Goal: Task Accomplishment & Management: Manage account settings

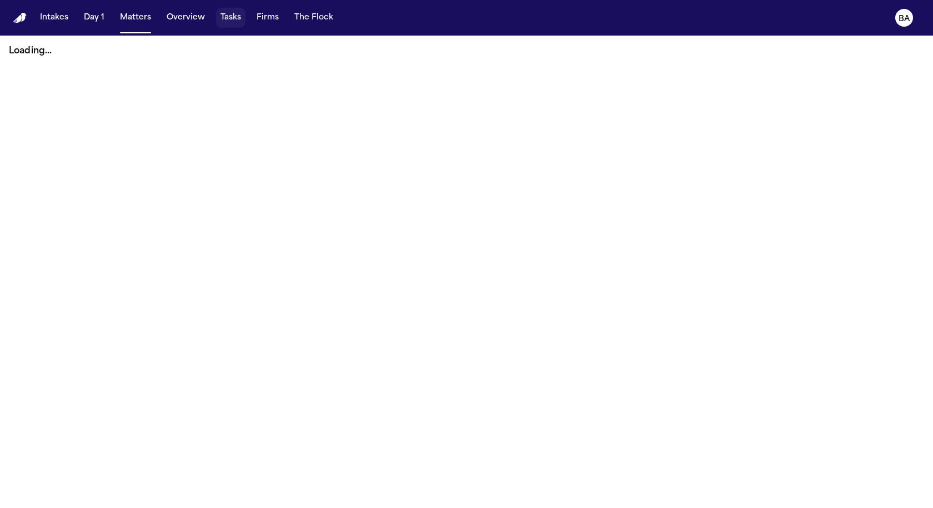
click at [223, 15] on button "Tasks" at bounding box center [230, 18] width 29 height 20
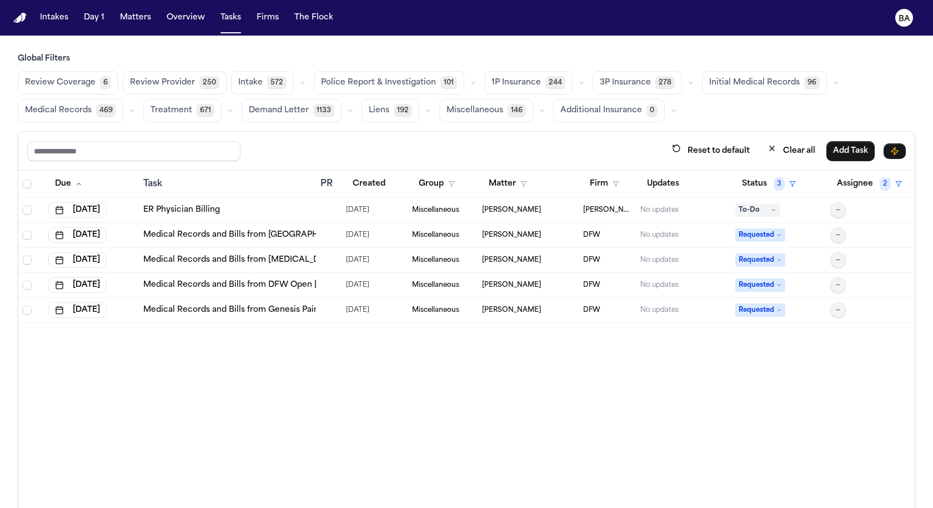
click at [684, 84] on button "button" at bounding box center [690, 82] width 13 height 13
click at [575, 82] on button "button" at bounding box center [581, 82] width 13 height 13
click at [545, 84] on span "244" at bounding box center [555, 82] width 20 height 13
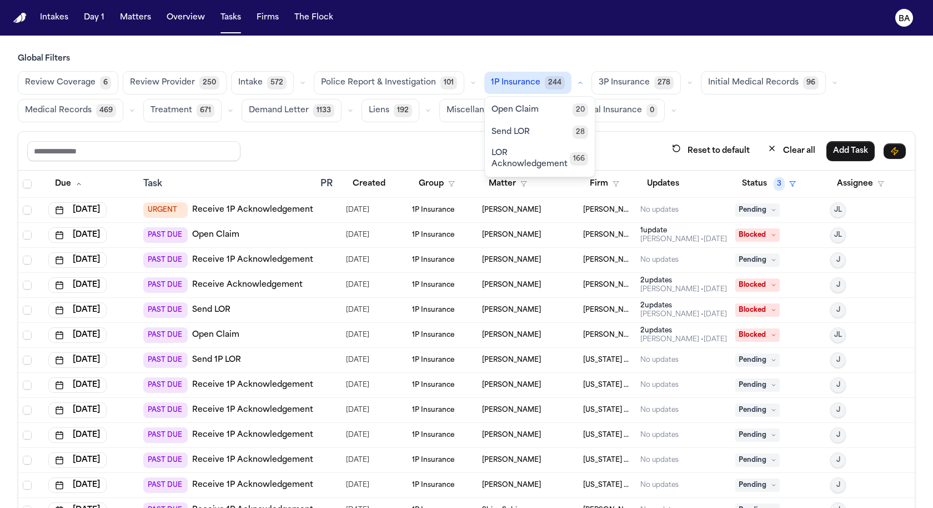
click at [509, 112] on span "Open Claim" at bounding box center [514, 109] width 47 height 11
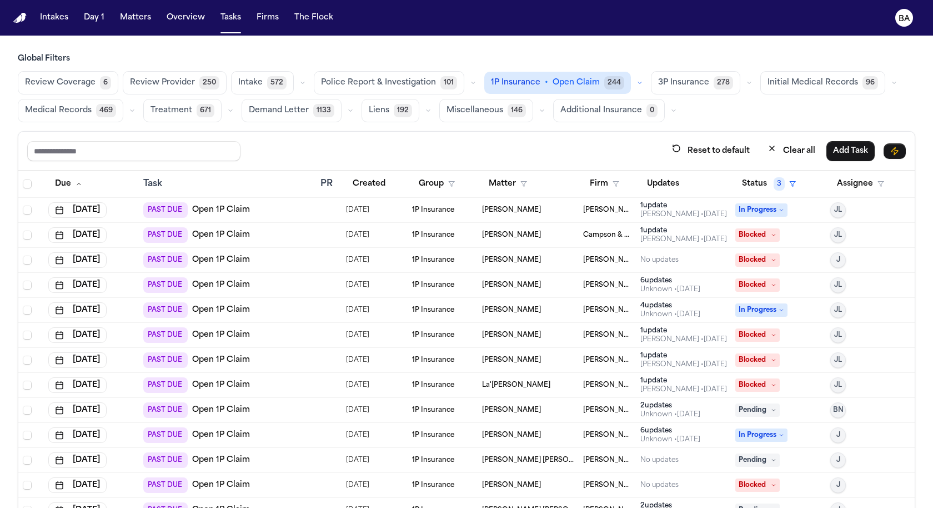
click at [253, 206] on div "PAST DUE Open 1P Claim" at bounding box center [227, 210] width 168 height 16
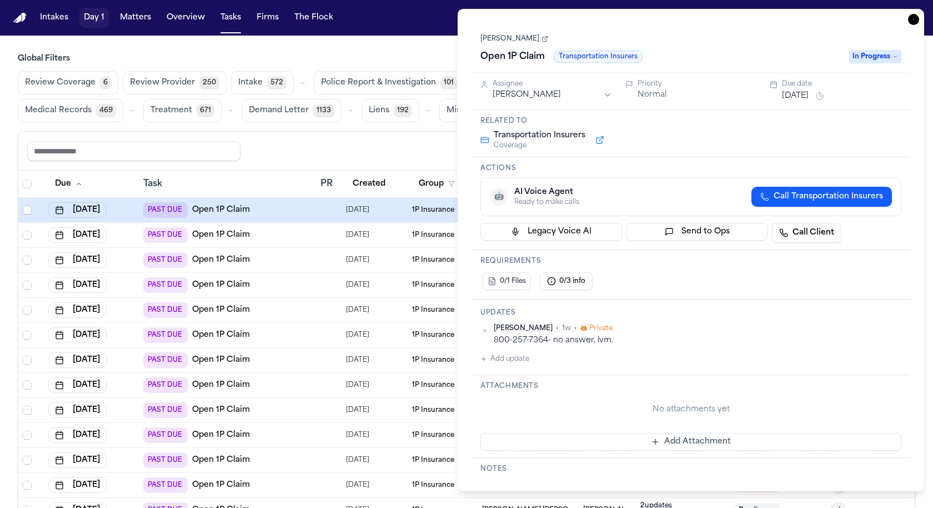
click at [126, 18] on button "Matters" at bounding box center [135, 18] width 40 height 20
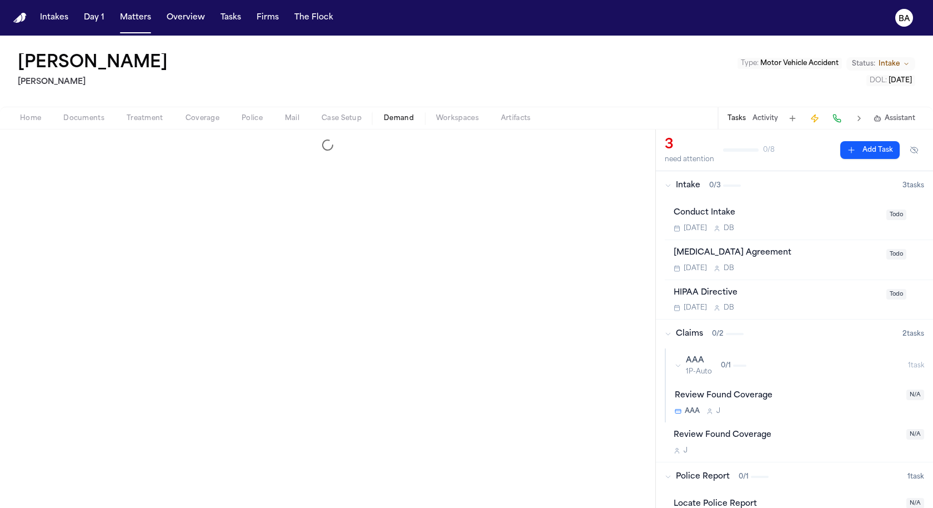
click at [393, 115] on span "Demand" at bounding box center [399, 118] width 30 height 9
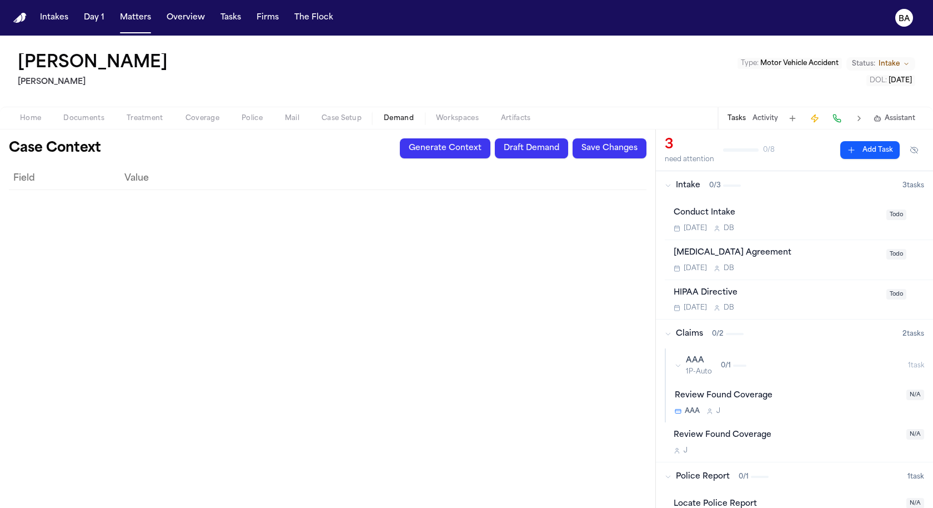
click at [463, 149] on button "Generate Context" at bounding box center [445, 148] width 91 height 20
click at [503, 149] on button "Draft Demand" at bounding box center [531, 148] width 73 height 20
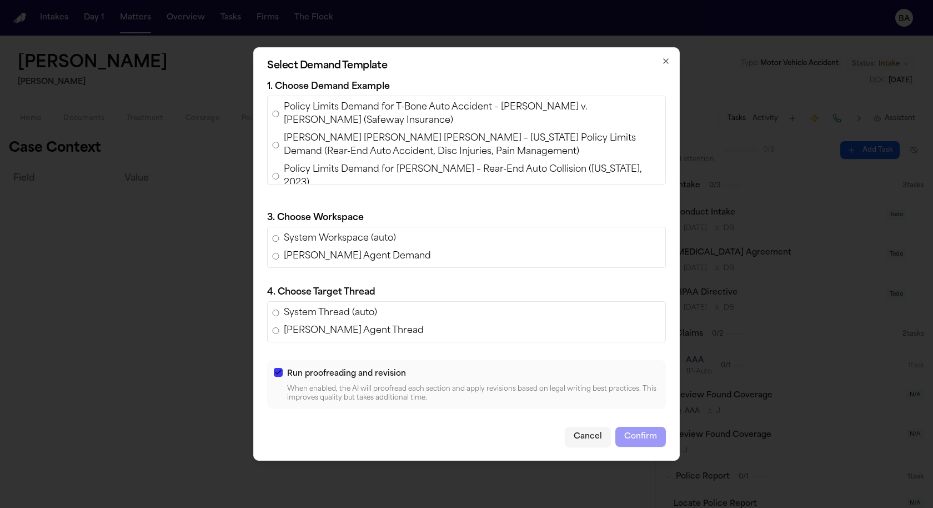
click at [665, 63] on icon "button" at bounding box center [666, 61] width 4 height 4
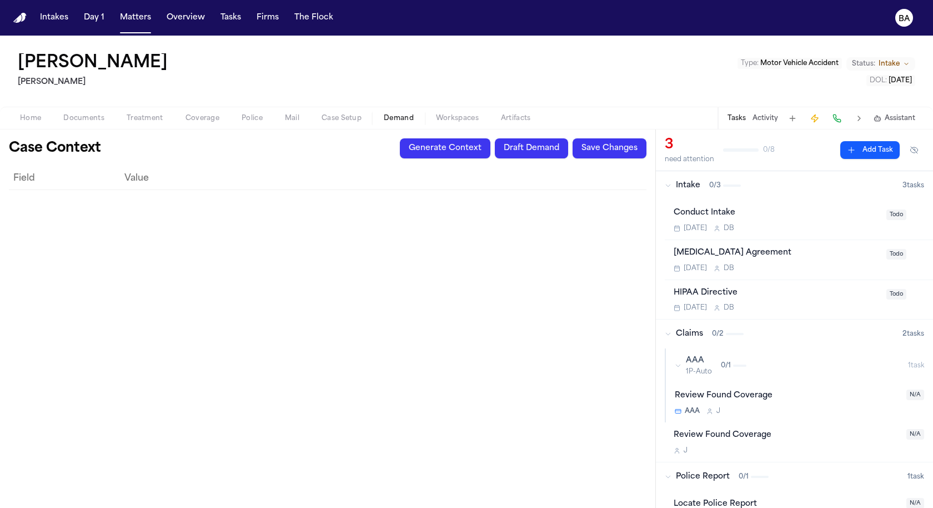
click at [94, 122] on span "Documents" at bounding box center [83, 118] width 41 height 9
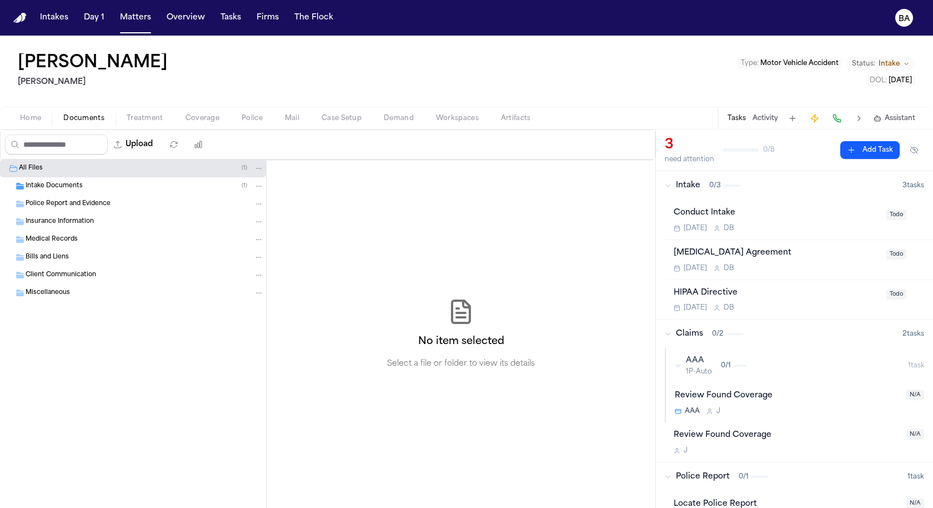
click at [189, 122] on span "Coverage" at bounding box center [202, 118] width 34 height 9
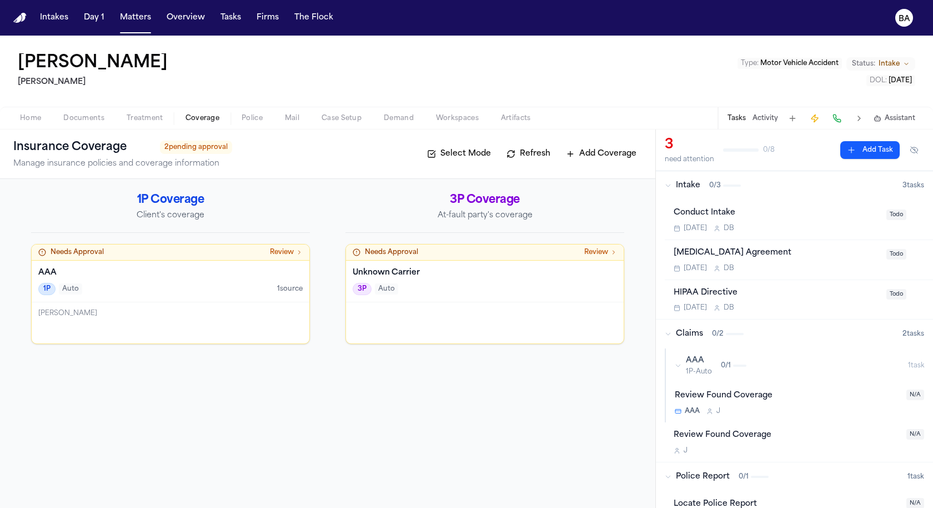
click at [283, 250] on span "Review" at bounding box center [282, 252] width 24 height 9
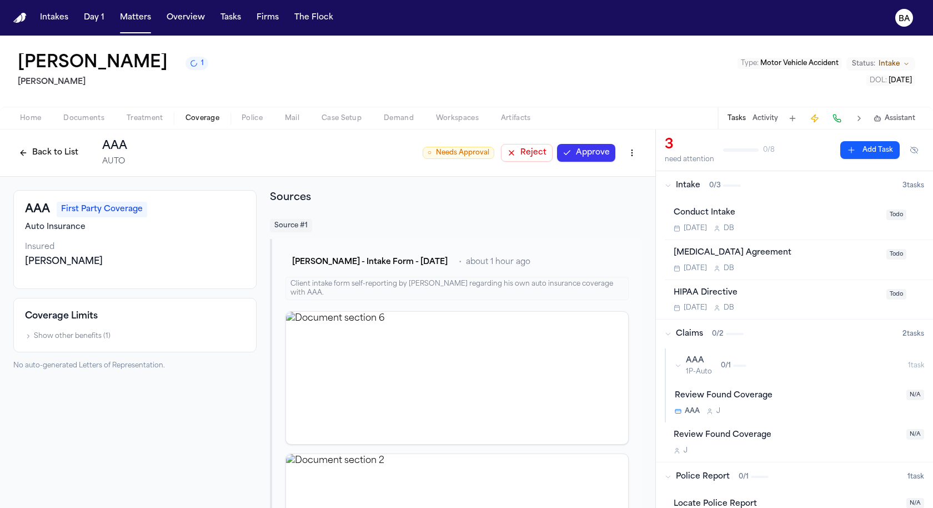
click at [288, 203] on h2 "Sources" at bounding box center [456, 198] width 372 height 16
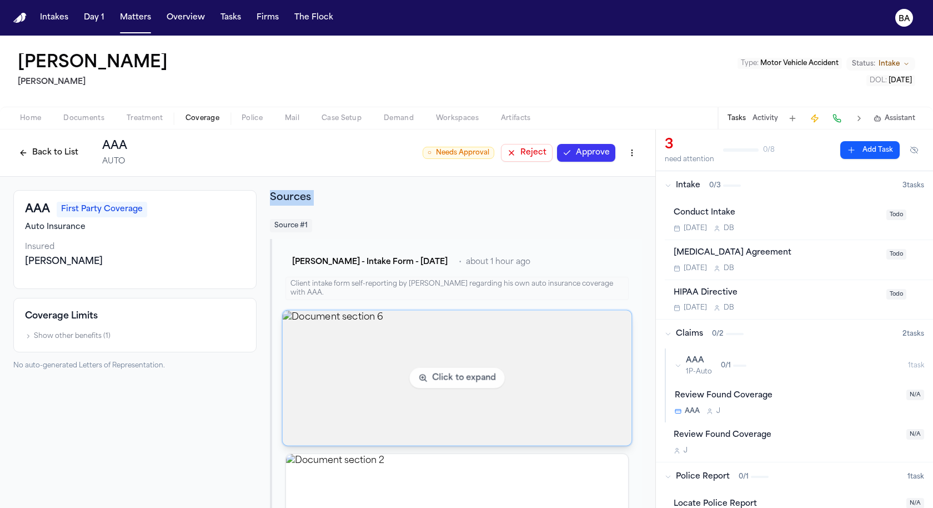
scroll to position [103, 0]
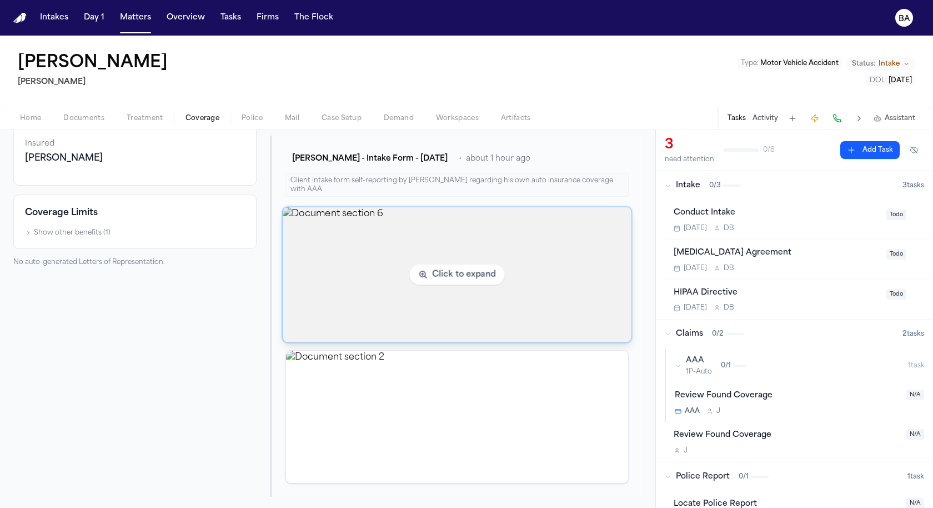
click at [336, 222] on img "View document section 6" at bounding box center [457, 274] width 349 height 135
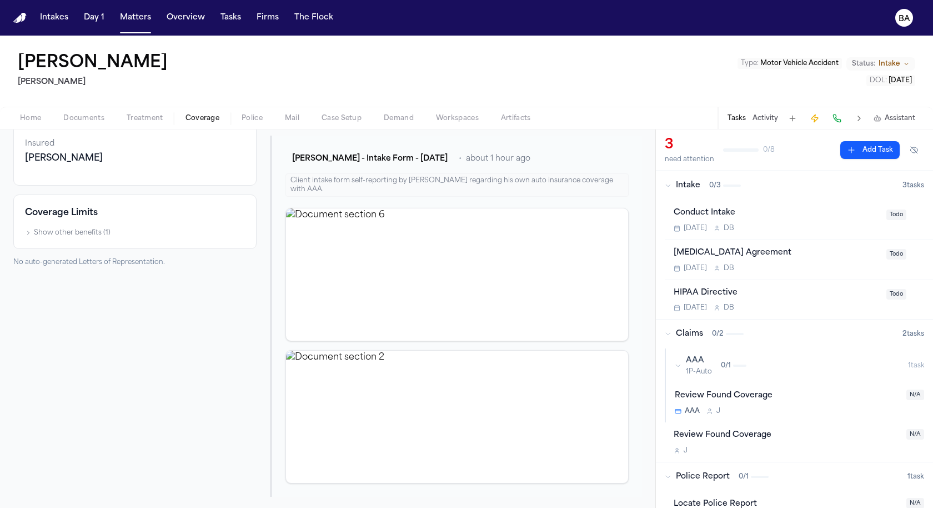
scroll to position [0, 0]
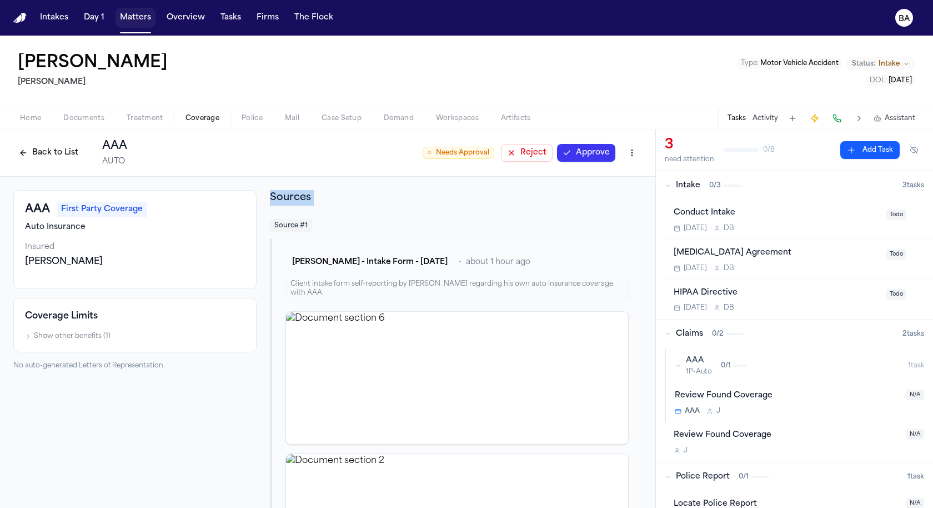
click at [131, 13] on button "Matters" at bounding box center [135, 18] width 40 height 20
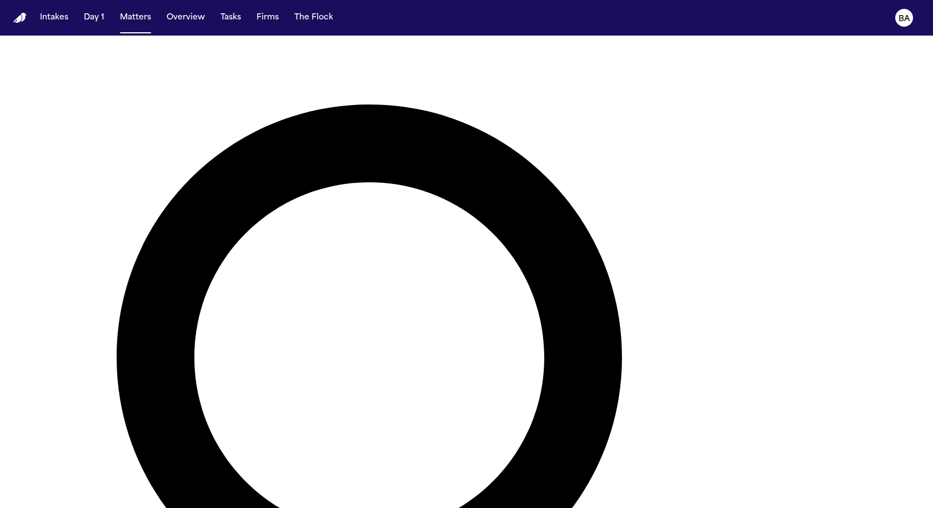
scroll to position [63, 0]
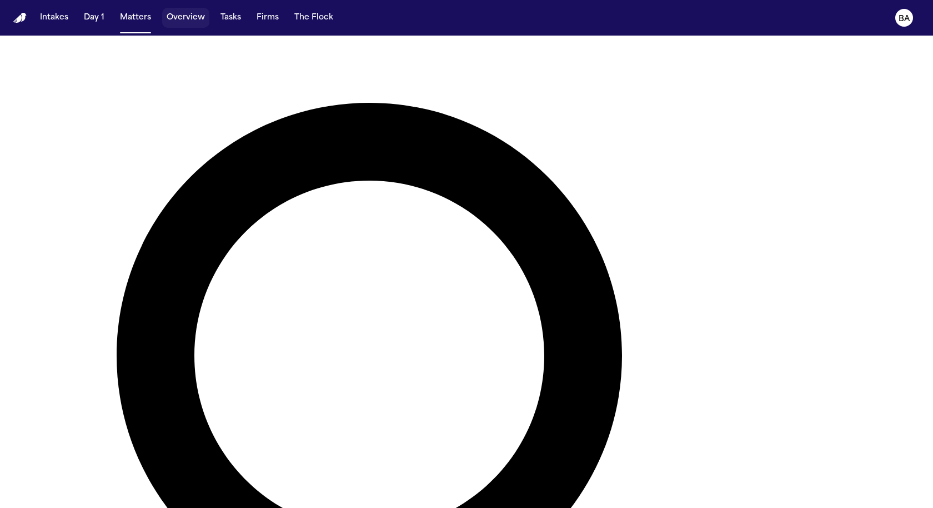
click at [182, 23] on button "Overview" at bounding box center [185, 18] width 47 height 20
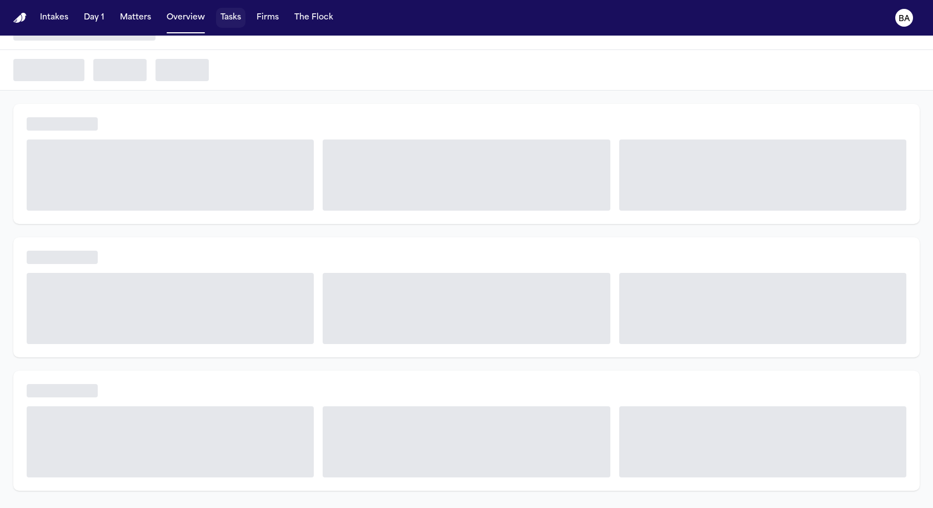
click at [220, 15] on button "Tasks" at bounding box center [230, 18] width 29 height 20
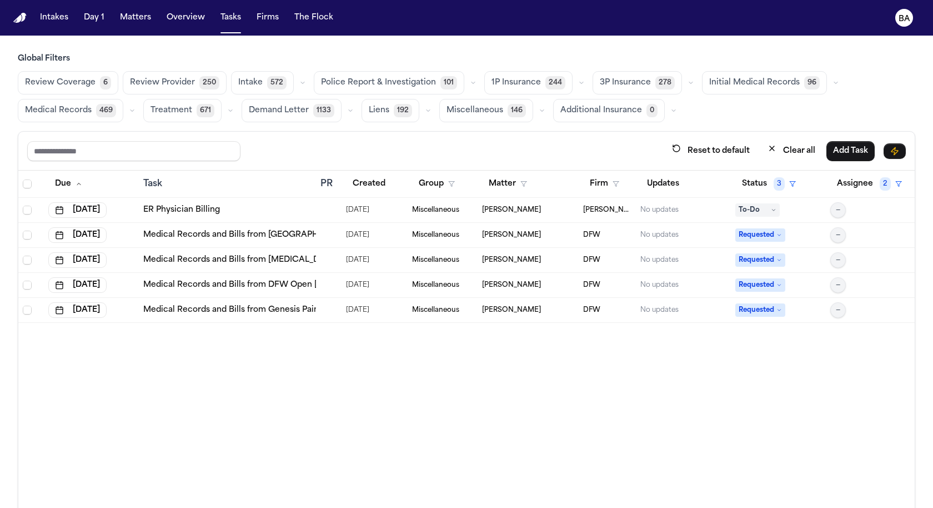
click at [575, 85] on button "button" at bounding box center [581, 82] width 13 height 13
click at [542, 109] on button "Open Claim 20" at bounding box center [540, 110] width 110 height 22
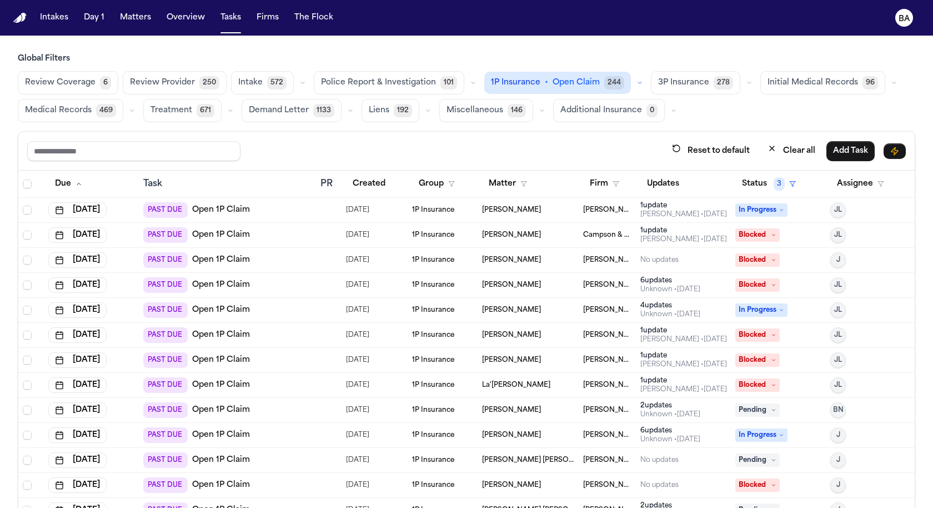
click at [249, 289] on td "PAST DUE Open 1P Claim" at bounding box center [227, 285] width 177 height 25
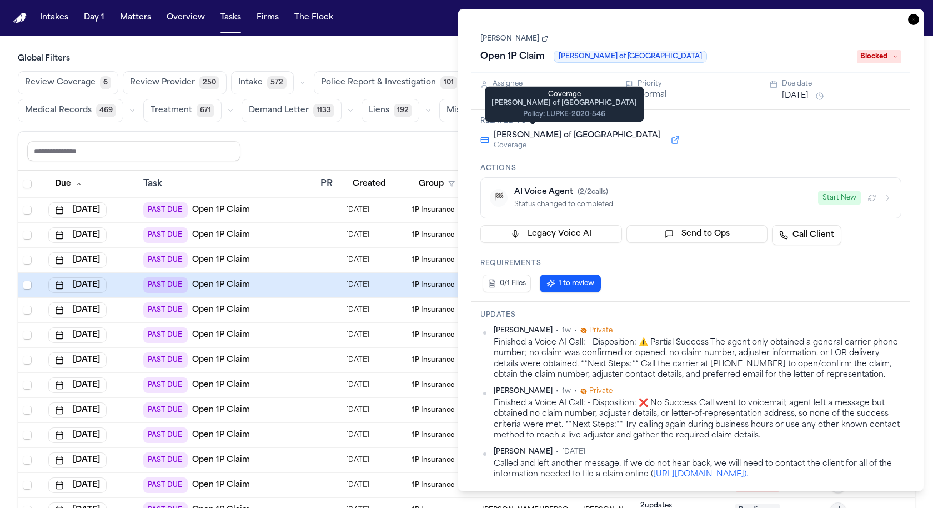
click at [665, 137] on button at bounding box center [675, 139] width 20 height 13
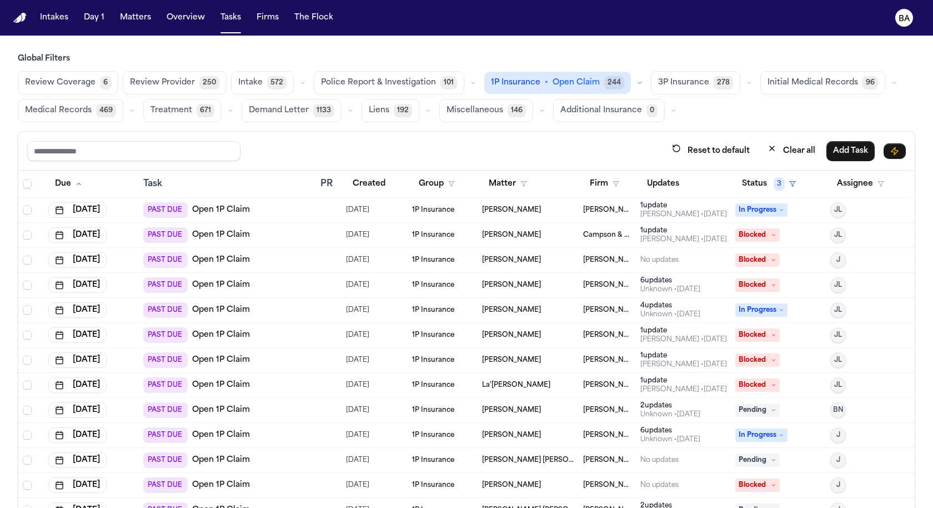
click at [395, 51] on main "Global Filters Review Coverage 6 Review Provider 250 Intake 572 Police Report &…" at bounding box center [466, 272] width 933 height 472
click at [88, 89] on button "Review Coverage 6" at bounding box center [68, 82] width 101 height 23
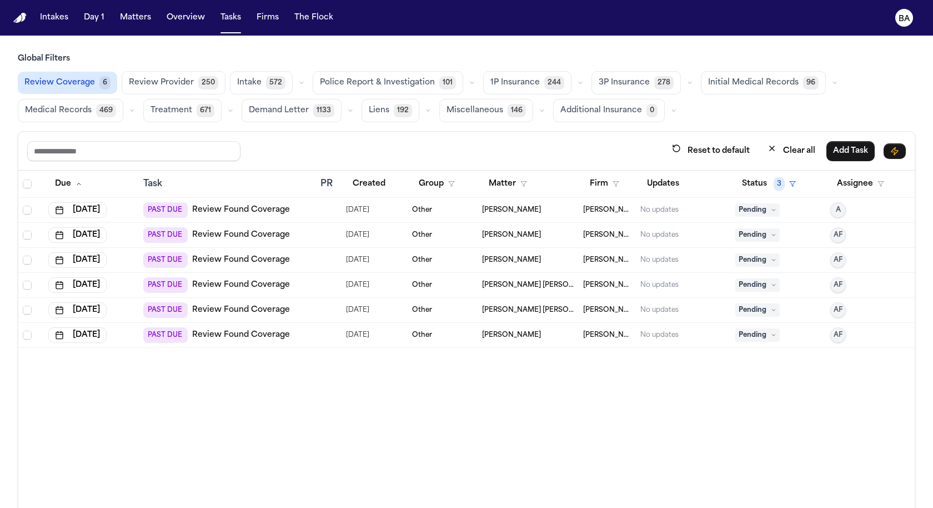
click at [308, 309] on div "PAST DUE Review Found Coverage" at bounding box center [227, 310] width 168 height 16
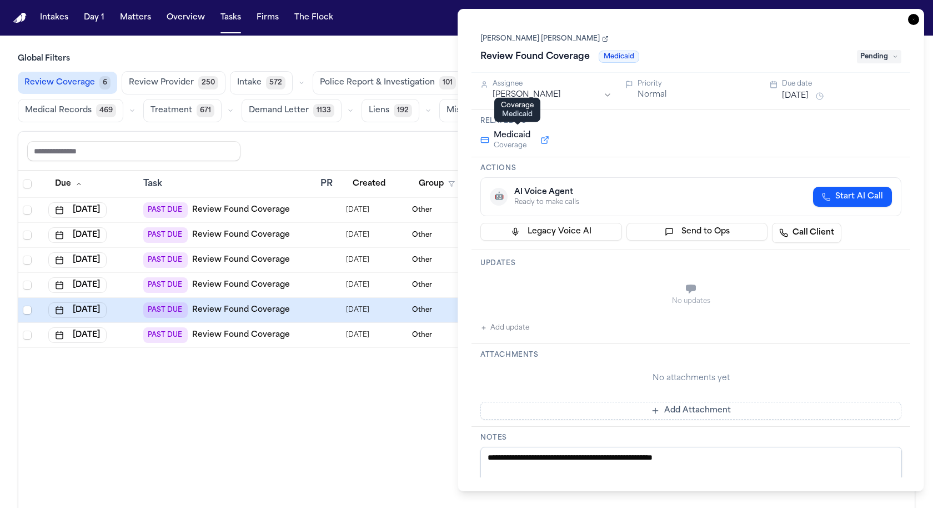
click at [545, 139] on button at bounding box center [545, 139] width 20 height 13
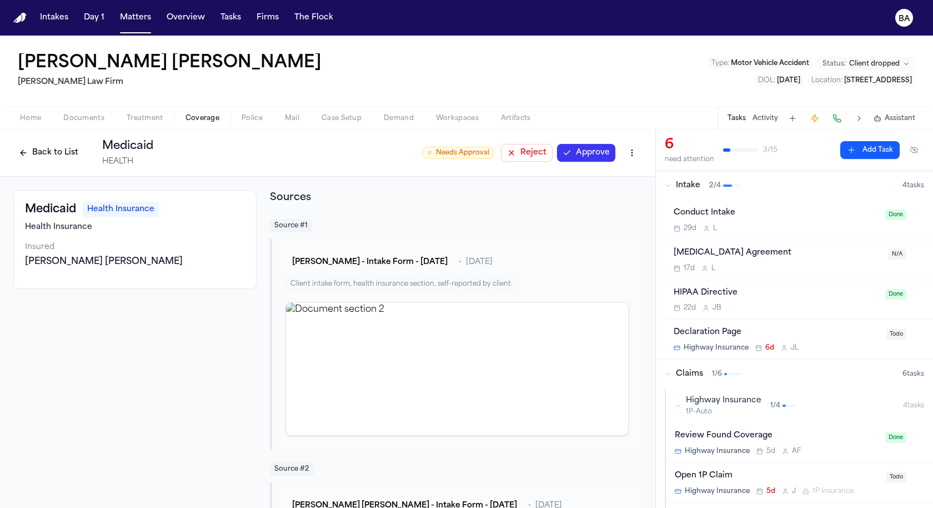
click at [65, 144] on button "Back to List" at bounding box center [48, 153] width 71 height 18
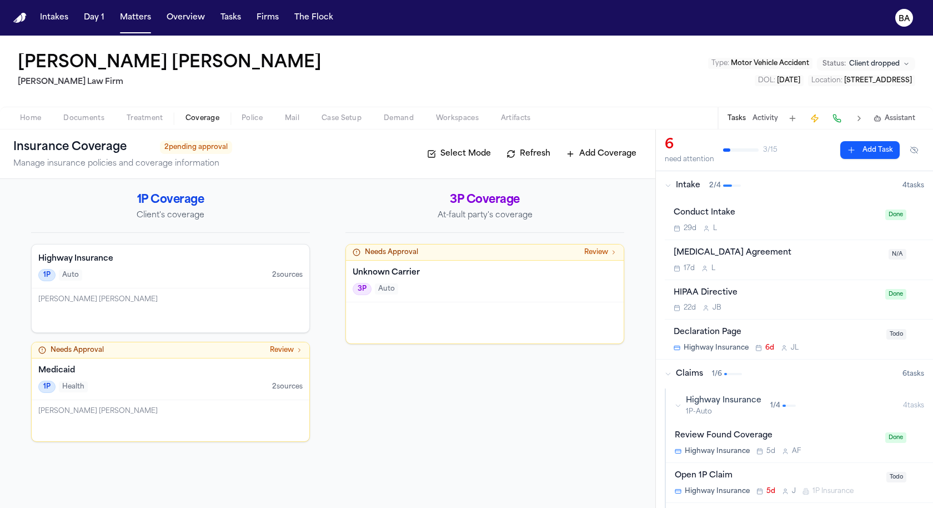
click at [415, 248] on span "Needs Approval" at bounding box center [391, 252] width 53 height 9
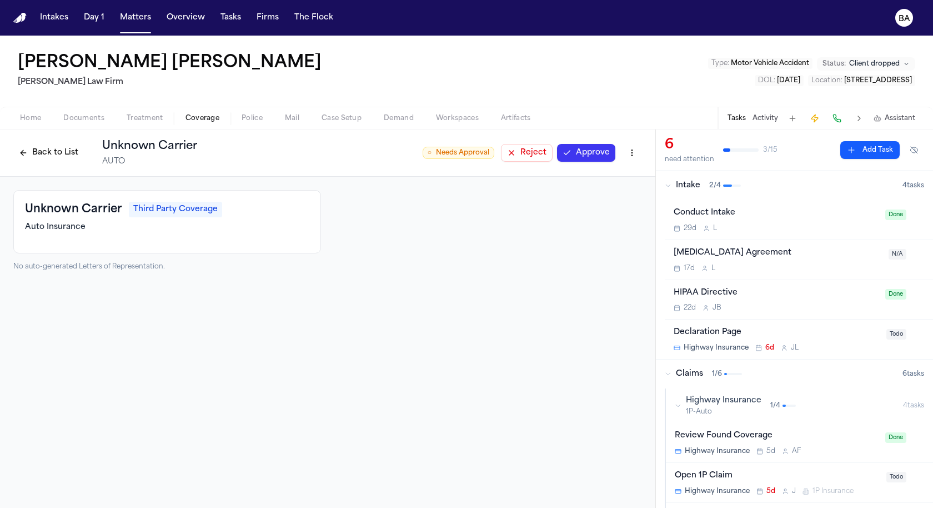
click at [202, 114] on span "Coverage" at bounding box center [202, 118] width 34 height 9
click at [53, 153] on button "Back to List" at bounding box center [48, 153] width 71 height 18
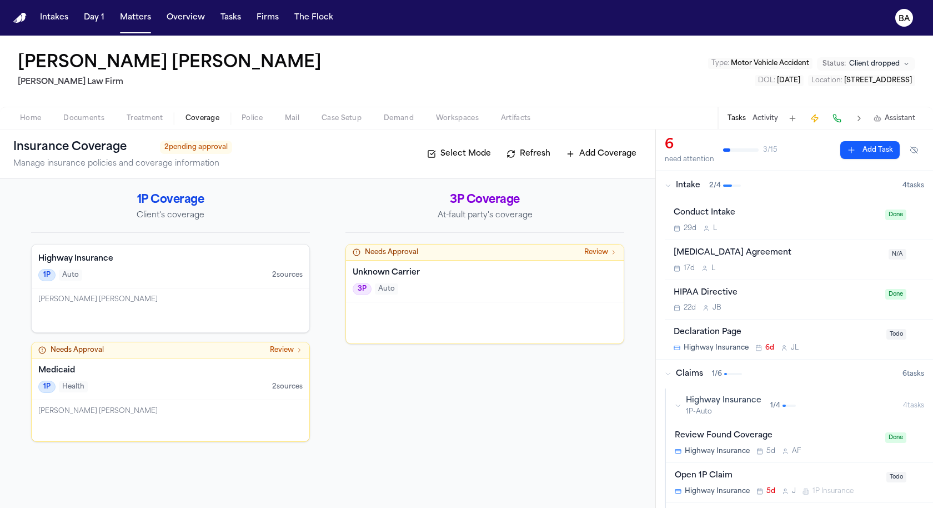
click at [294, 335] on div "Highway Insurance 1P Auto 2 source s [PERSON_NAME] [PERSON_NAME] Needs Approval…" at bounding box center [170, 343] width 279 height 198
click at [239, 288] on div "[PERSON_NAME] [PERSON_NAME]" at bounding box center [171, 310] width 278 height 44
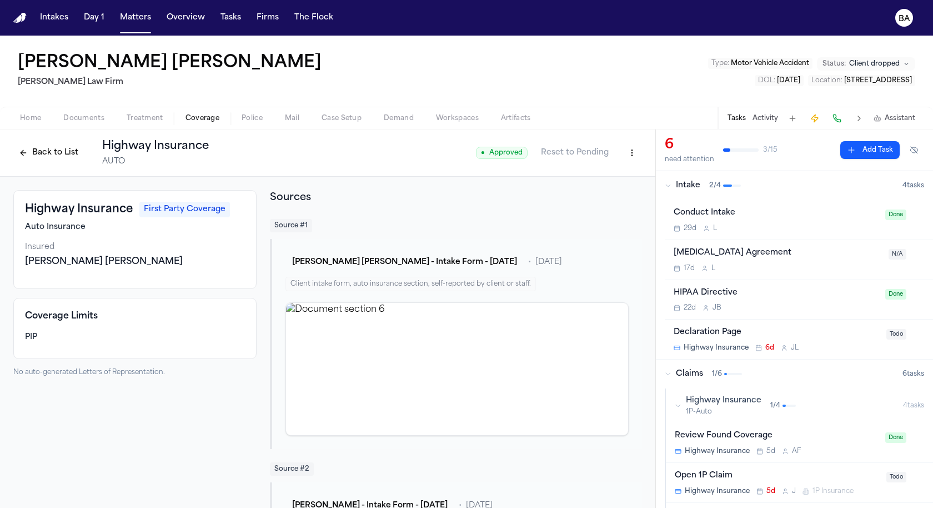
click at [126, 251] on div "Insured" at bounding box center [135, 247] width 220 height 11
click at [123, 265] on div "[PERSON_NAME] [PERSON_NAME]" at bounding box center [135, 261] width 220 height 13
click at [133, 16] on button "Matters" at bounding box center [135, 18] width 40 height 20
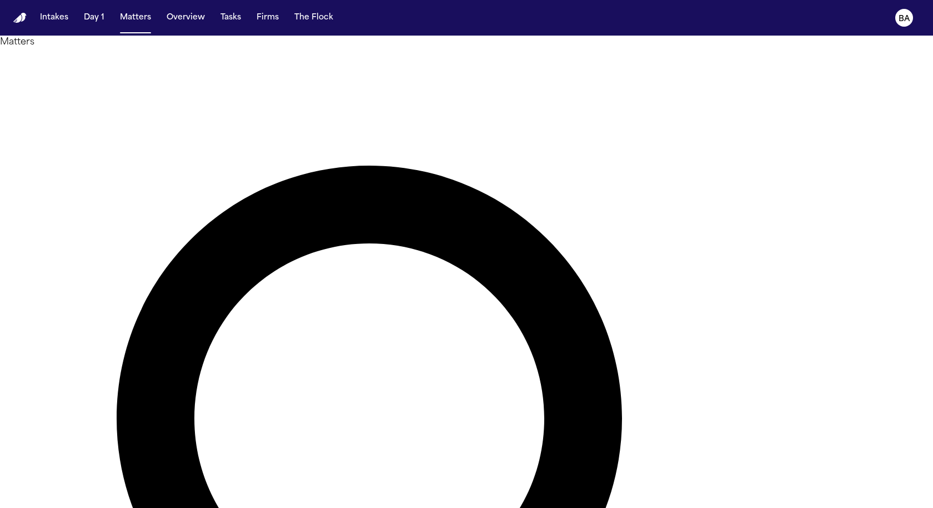
type input "*******"
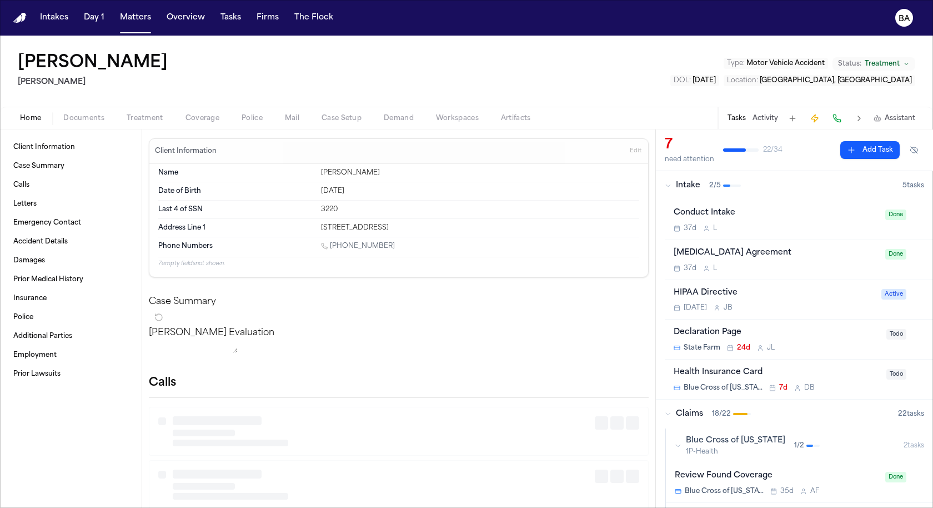
click at [198, 120] on span "Coverage" at bounding box center [202, 118] width 34 height 9
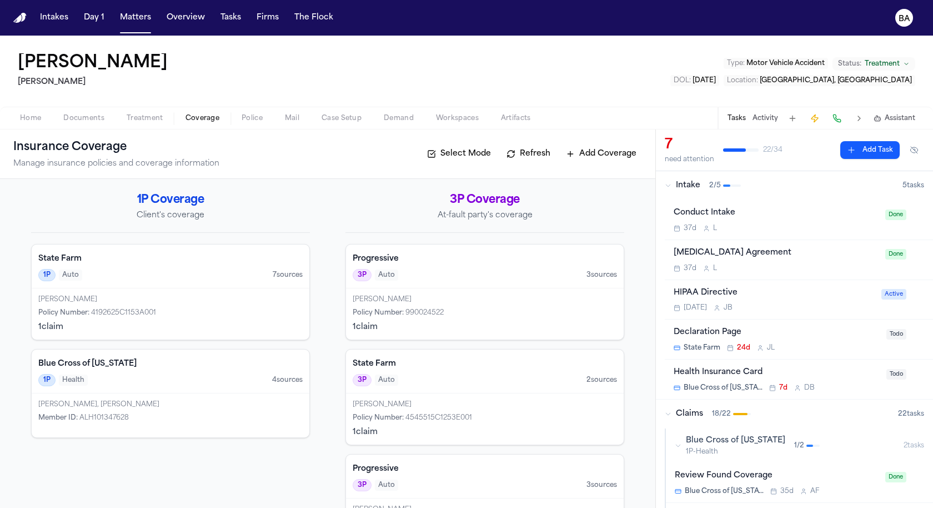
click at [180, 272] on div "1P Auto 7 source s" at bounding box center [170, 275] width 264 height 12
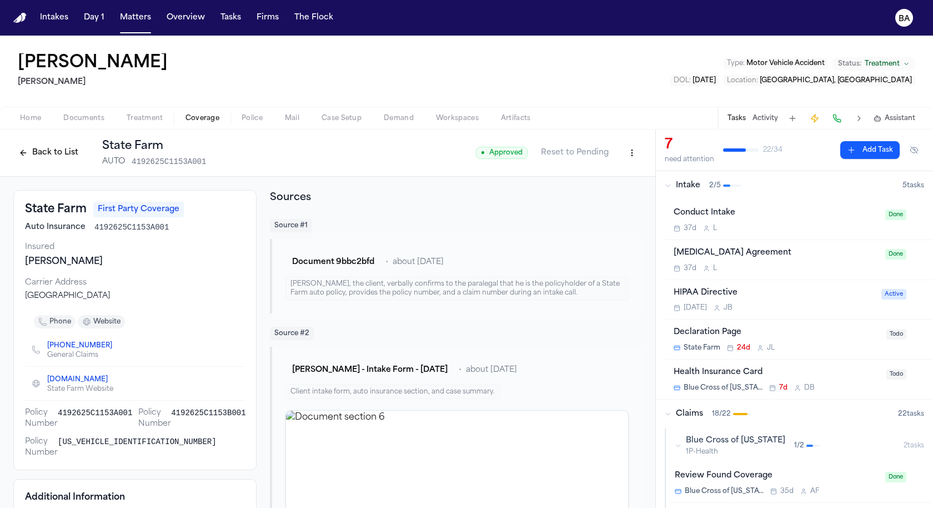
click at [38, 157] on button "Back to List" at bounding box center [48, 153] width 71 height 18
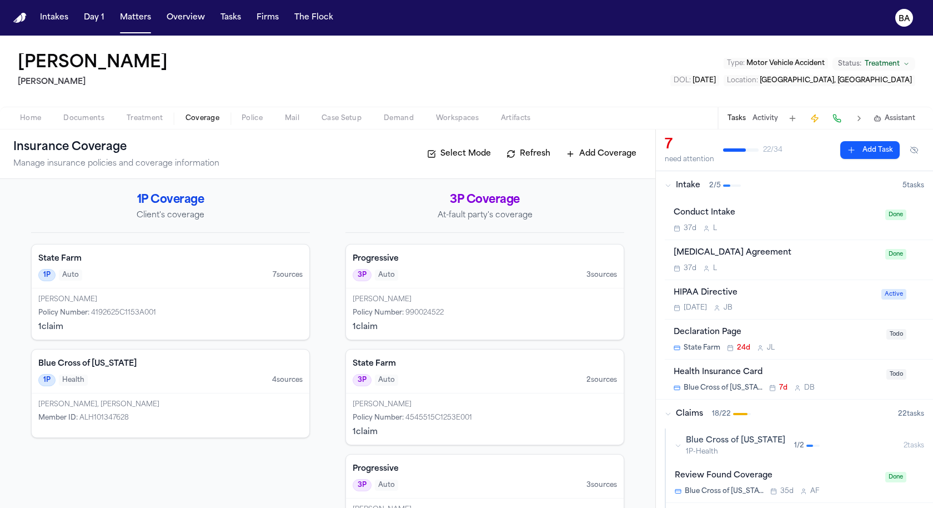
click at [164, 255] on h4 "State Farm" at bounding box center [170, 258] width 264 height 11
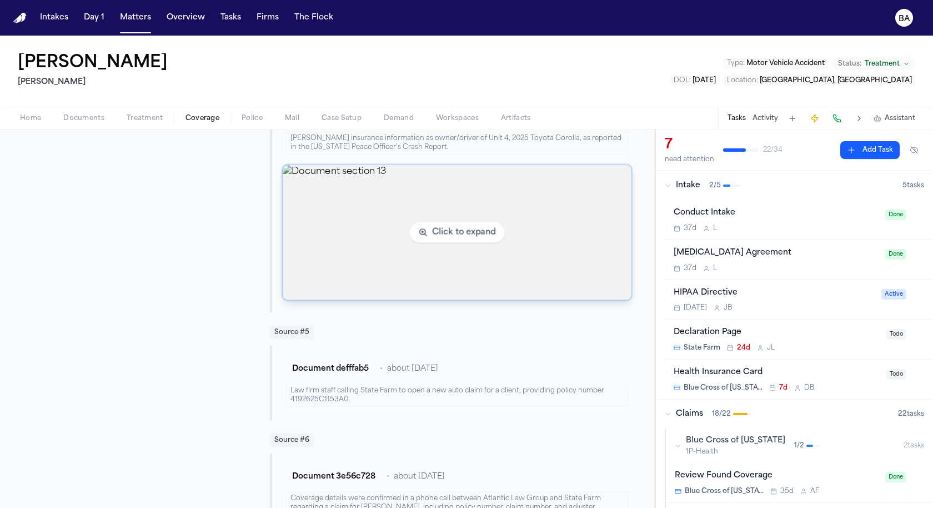
scroll to position [879, 0]
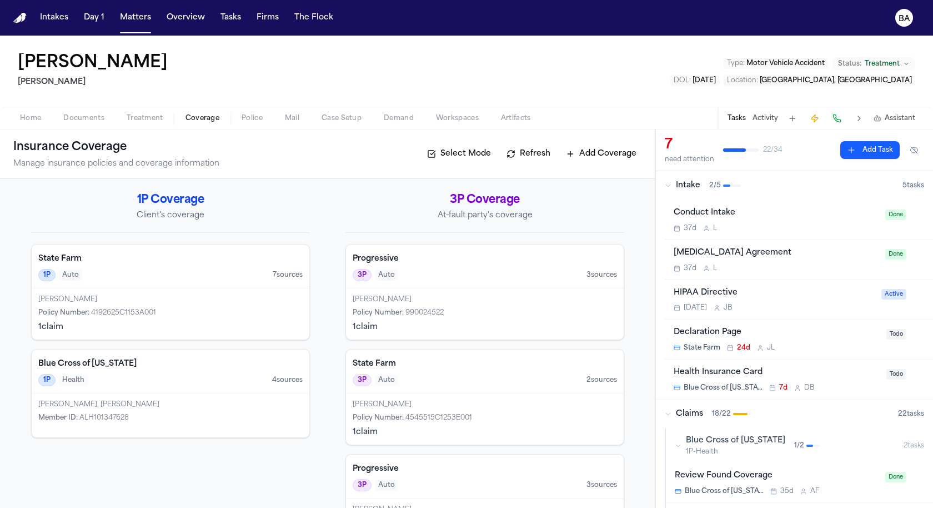
click at [298, 281] on div "State Farm 1P Auto 7 source s" at bounding box center [171, 266] width 278 height 44
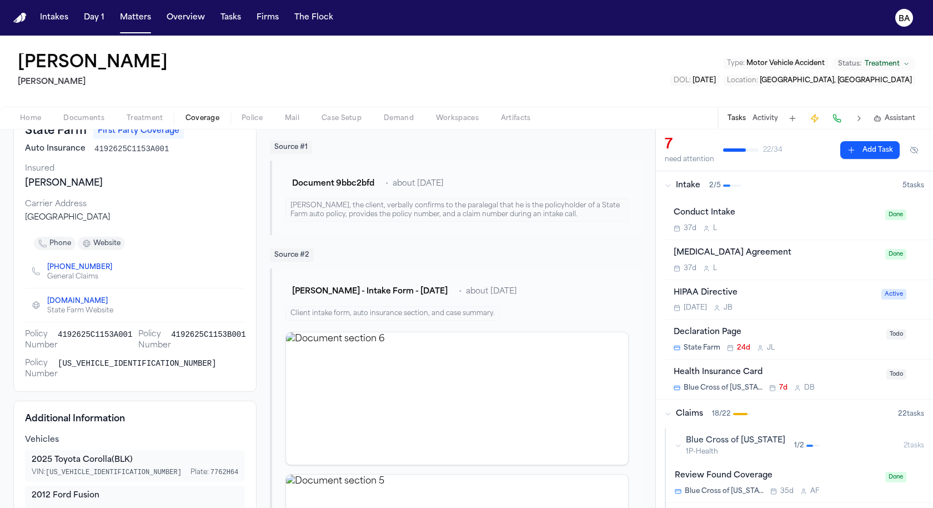
scroll to position [23, 0]
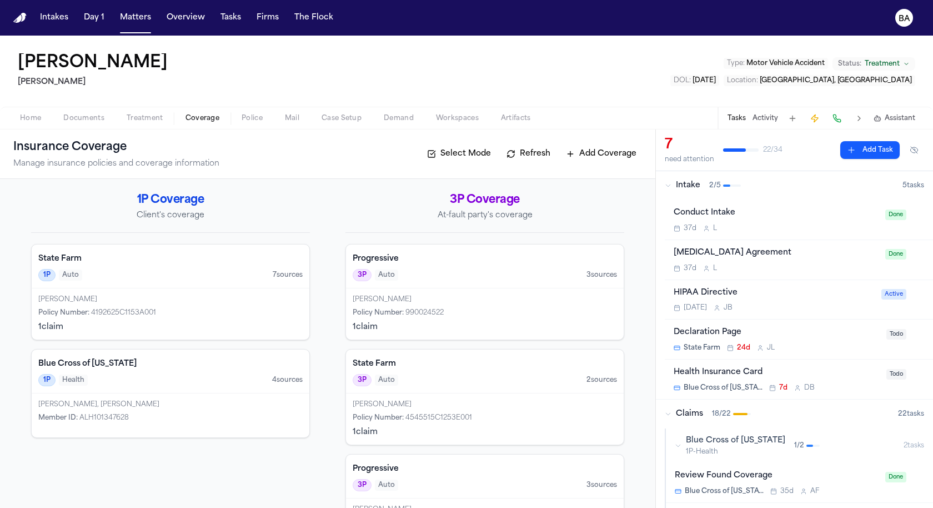
click at [93, 253] on h4 "State Farm" at bounding box center [170, 258] width 264 height 11
click at [269, 322] on div "1 claim" at bounding box center [170, 326] width 264 height 11
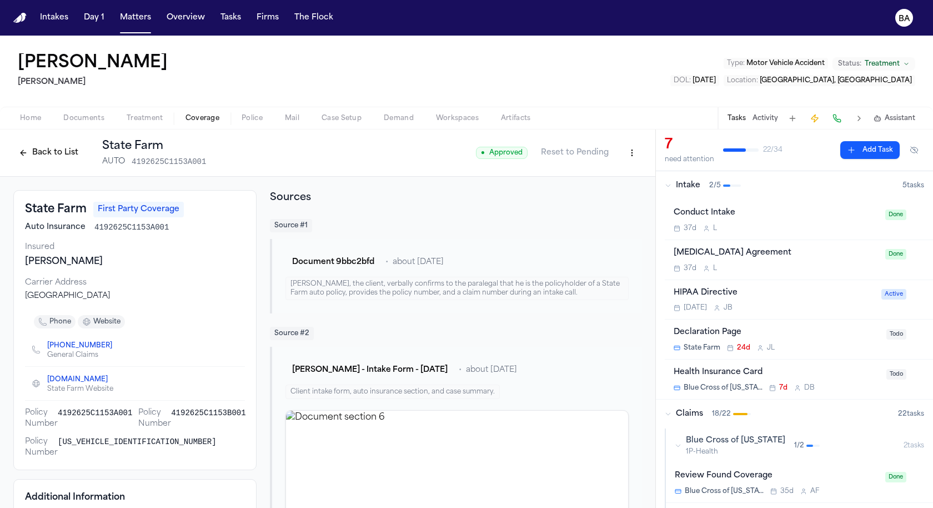
click at [56, 158] on button "Back to List" at bounding box center [48, 153] width 71 height 18
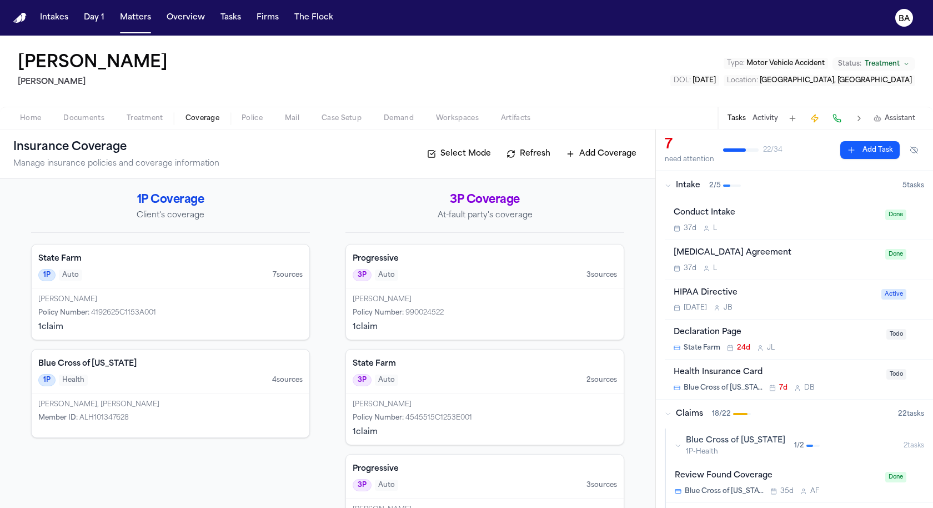
click at [177, 280] on div "State Farm 1P Auto 7 source s" at bounding box center [171, 266] width 278 height 44
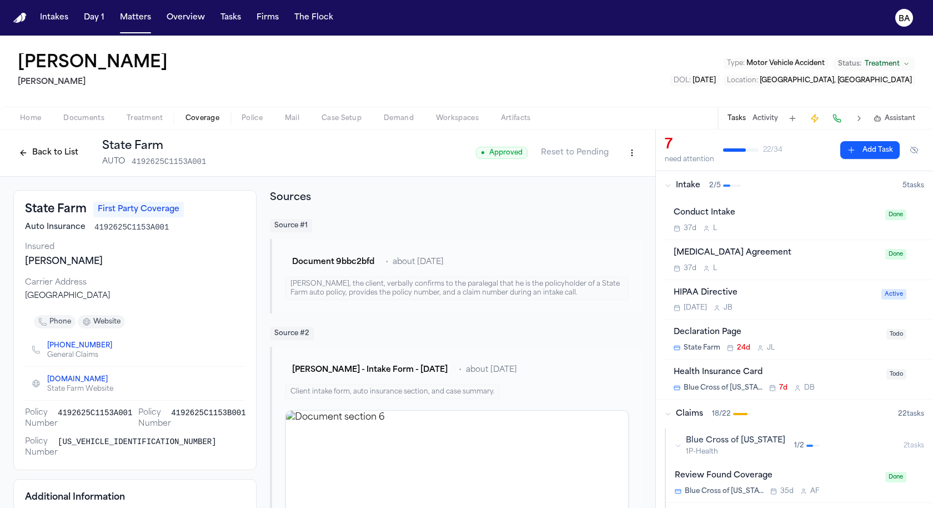
click at [33, 148] on button "Back to List" at bounding box center [48, 153] width 71 height 18
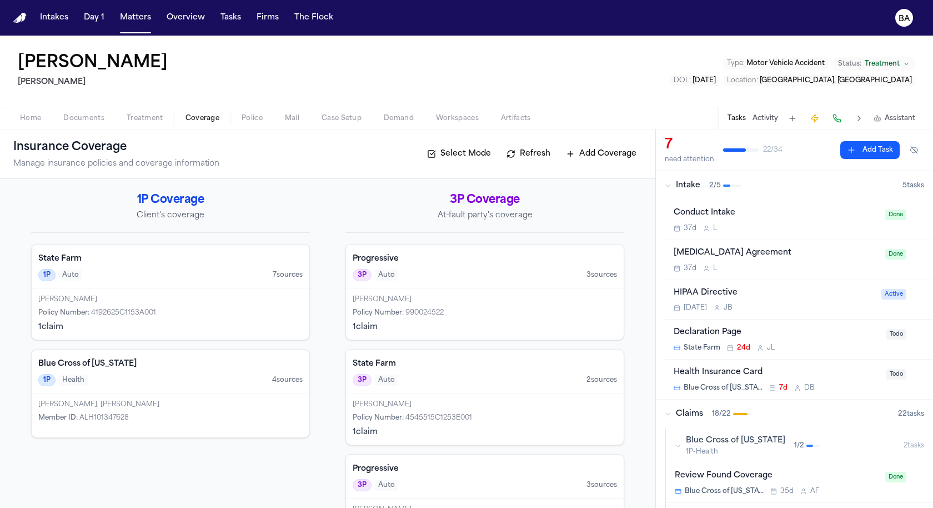
click at [329, 121] on span "Case Setup" at bounding box center [341, 118] width 40 height 9
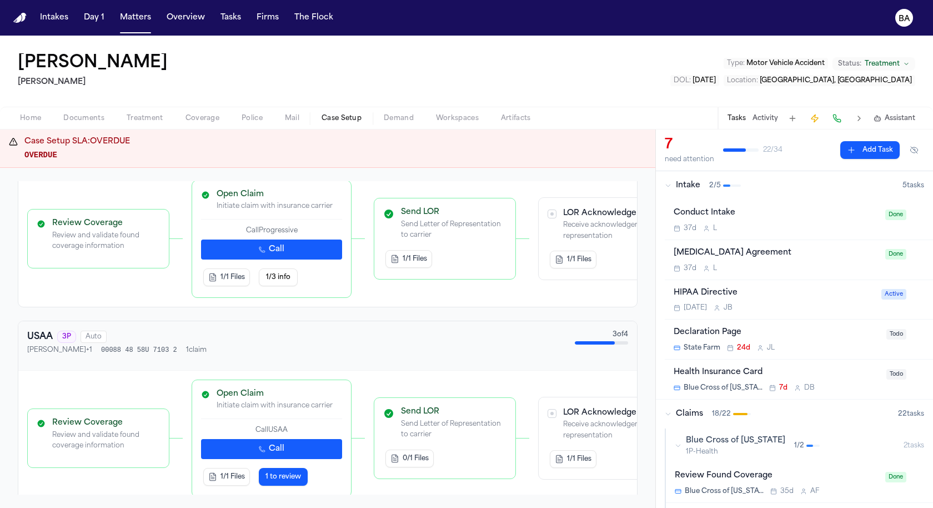
scroll to position [994, 0]
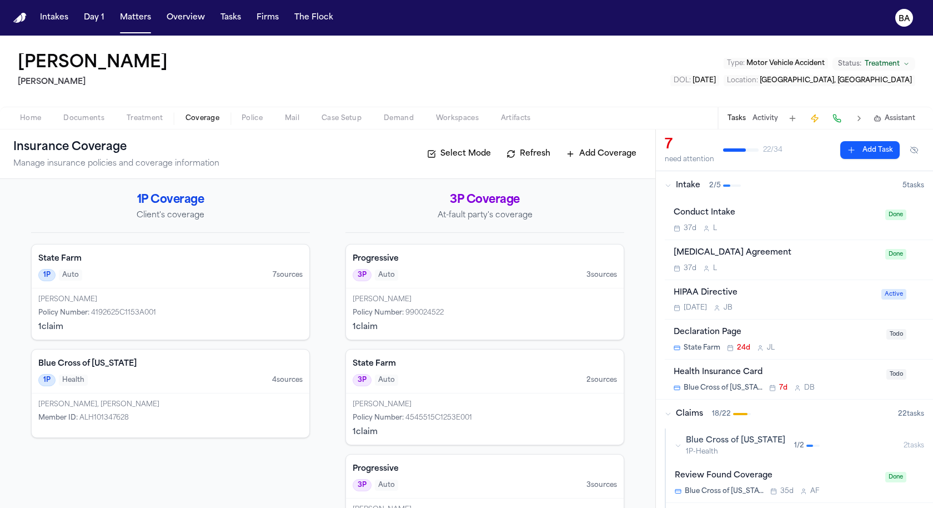
click at [212, 114] on span "Coverage" at bounding box center [202, 118] width 34 height 9
click at [334, 118] on span "Case Setup" at bounding box center [341, 118] width 40 height 9
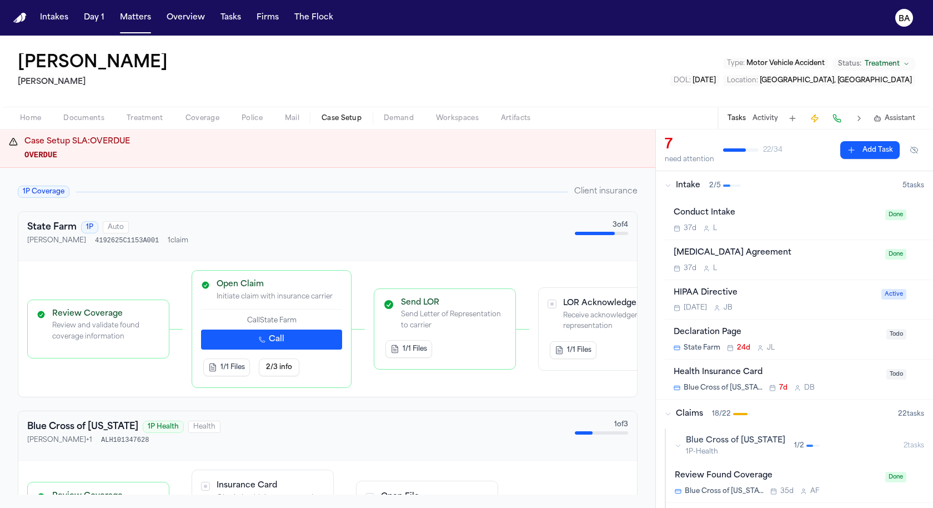
scroll to position [106, 0]
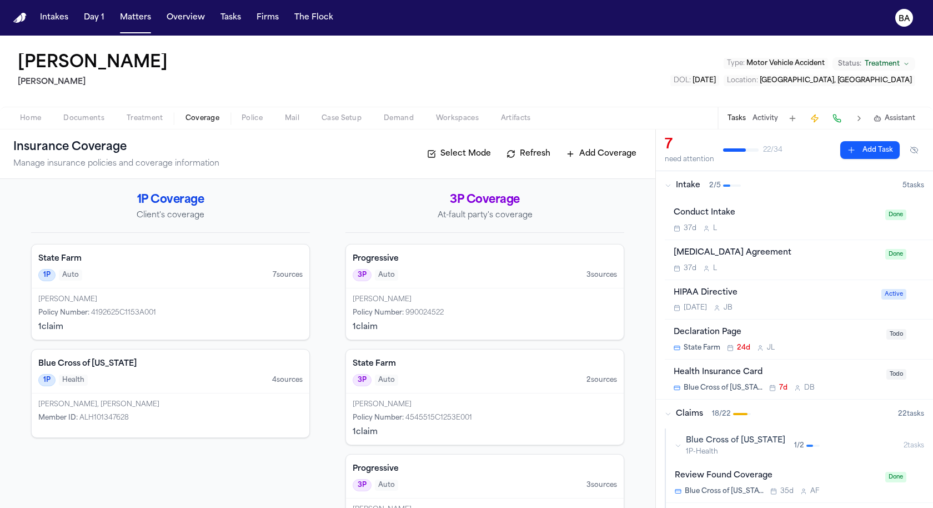
click at [208, 119] on span "Coverage" at bounding box center [202, 118] width 34 height 9
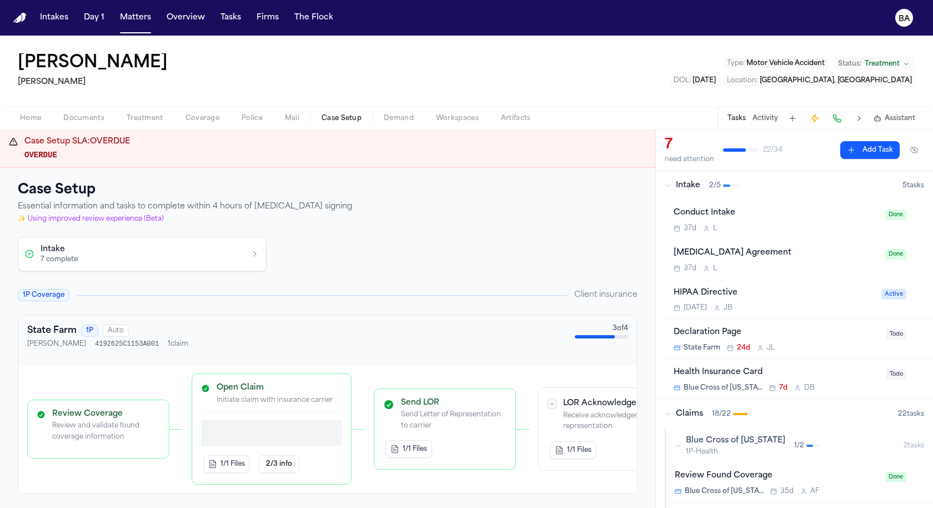
click at [330, 118] on span "Case Setup" at bounding box center [341, 118] width 40 height 9
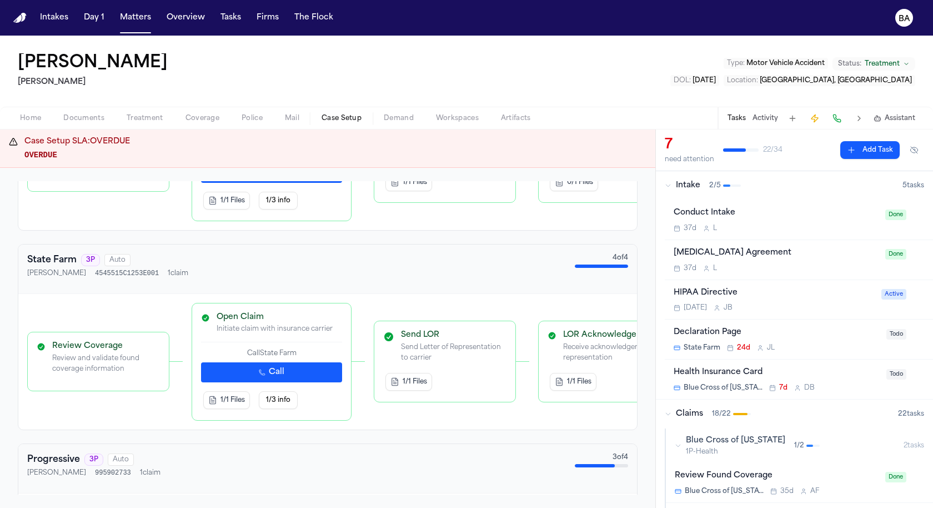
scroll to position [719, 0]
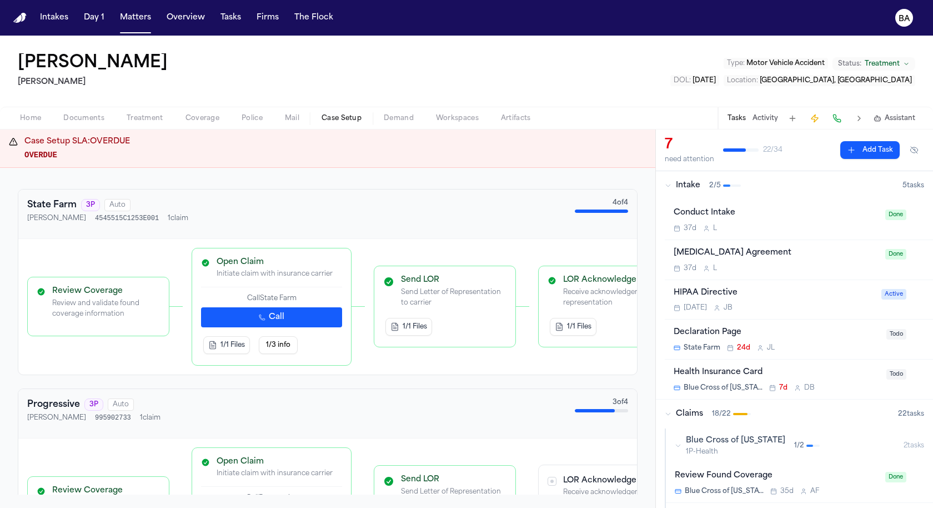
click at [192, 117] on span "Coverage" at bounding box center [202, 118] width 34 height 9
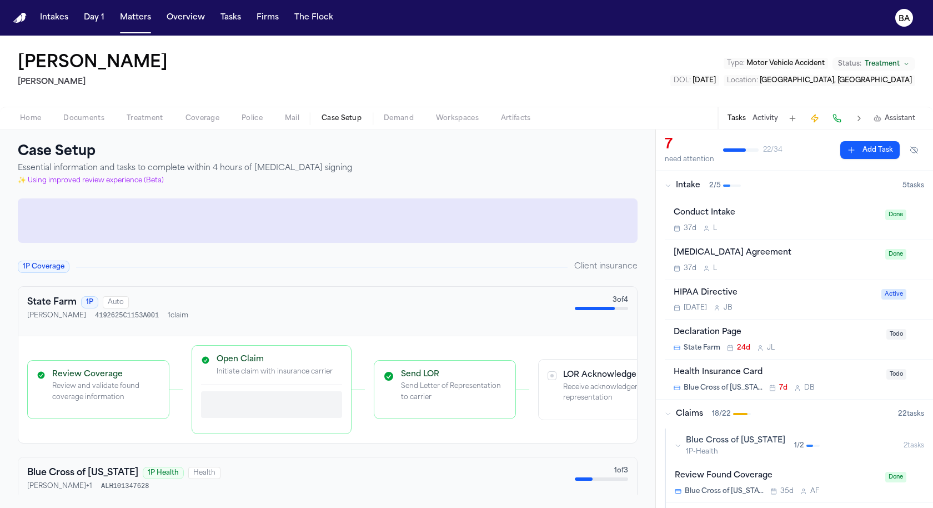
click at [325, 118] on span "Case Setup" at bounding box center [341, 118] width 40 height 9
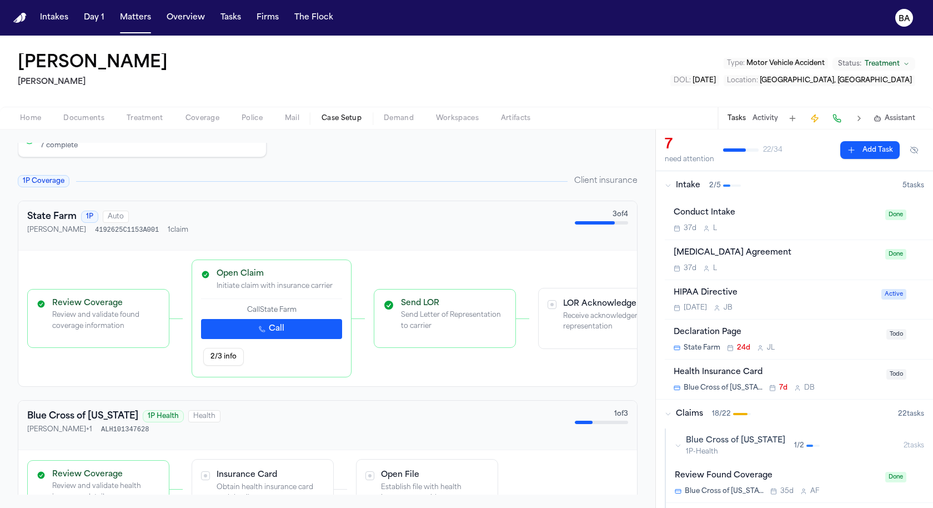
scroll to position [93, 0]
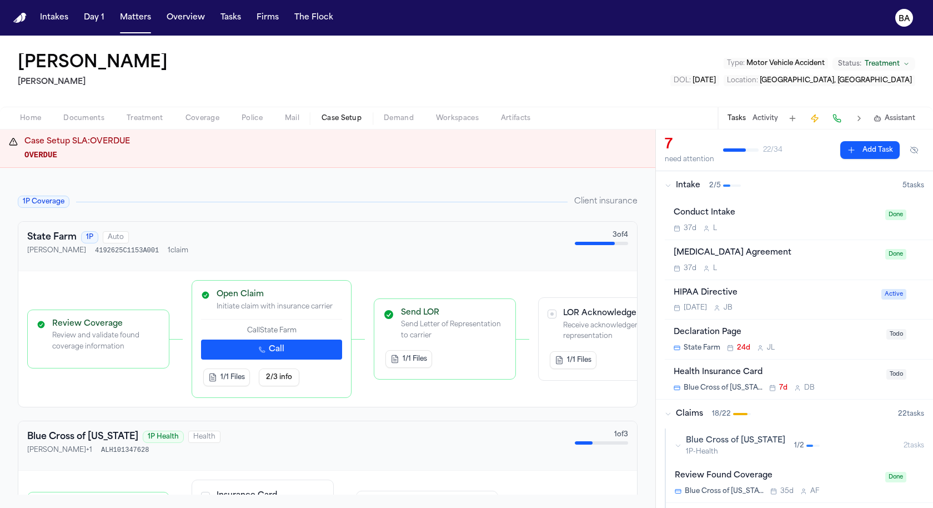
click at [205, 120] on span "Coverage" at bounding box center [202, 118] width 34 height 9
